Goal: Task Accomplishment & Management: Manage account settings

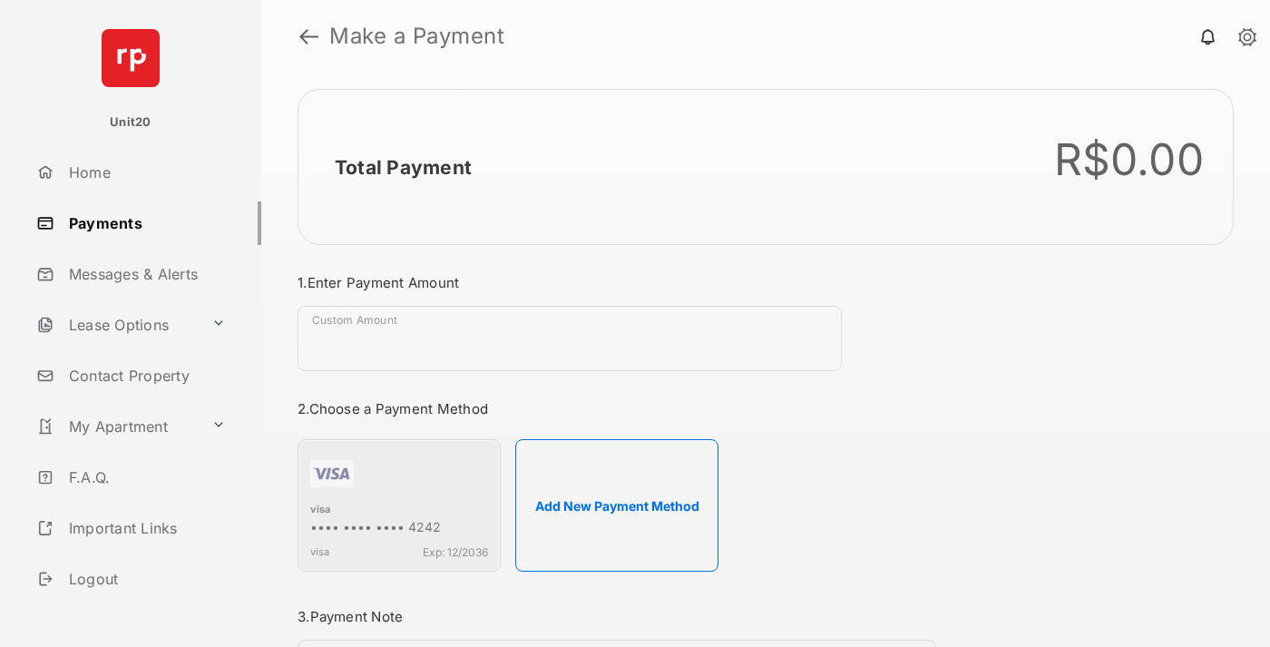
click at [142, 222] on link "Payments" at bounding box center [145, 223] width 232 height 44
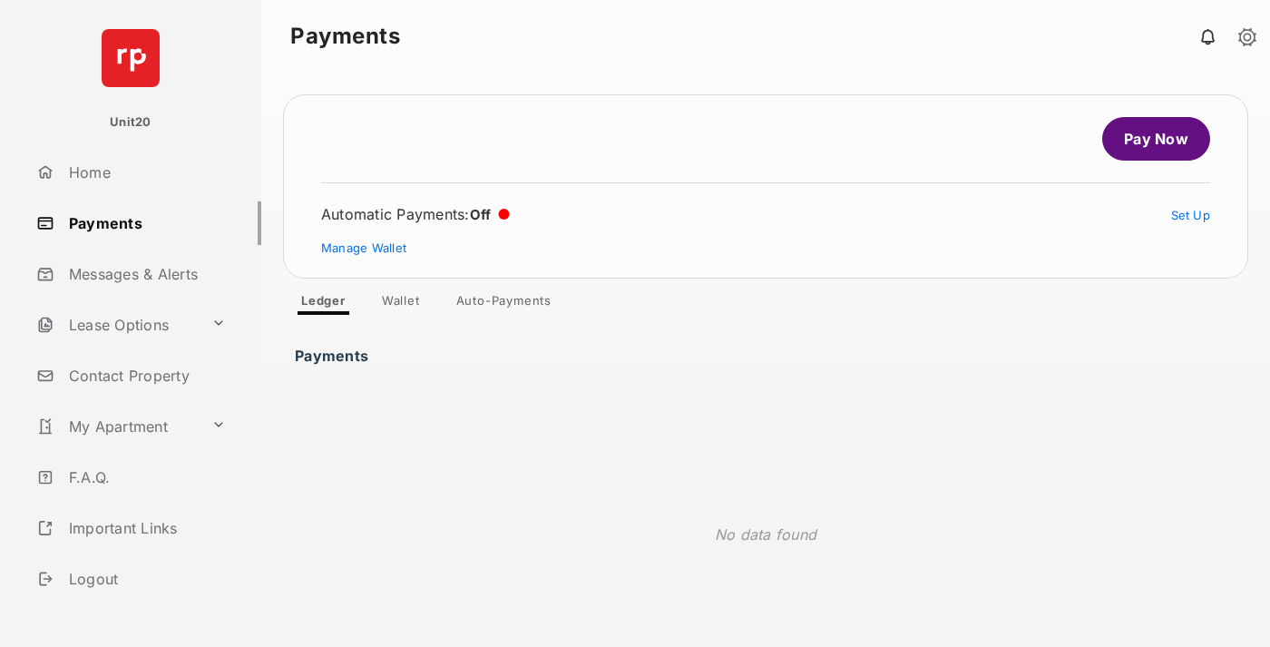
click at [504, 304] on link "Auto-Payments" at bounding box center [504, 304] width 124 height 22
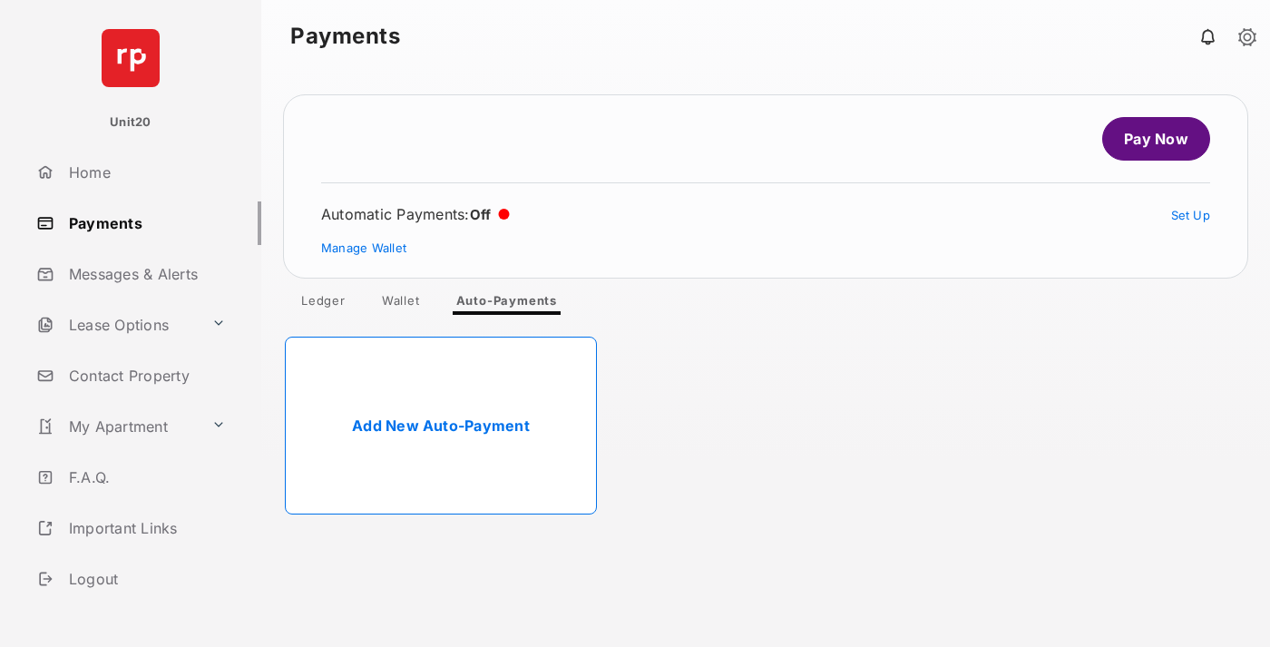
click at [441, 425] on link "Add New Auto-Payment" at bounding box center [441, 426] width 312 height 178
